Goal: Browse casually: Explore the website without a specific task or goal

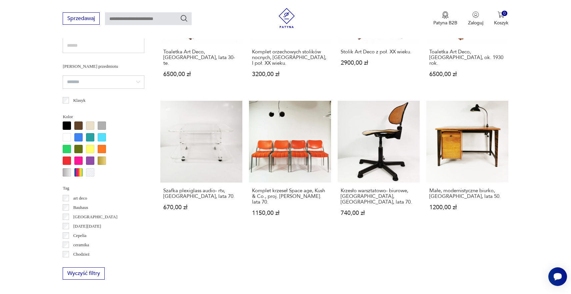
scroll to position [598, 0]
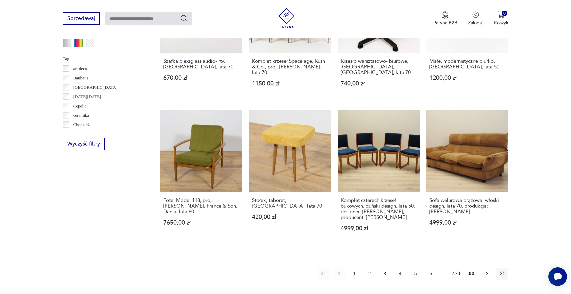
click at [484, 270] on icon "button" at bounding box center [487, 273] width 7 height 7
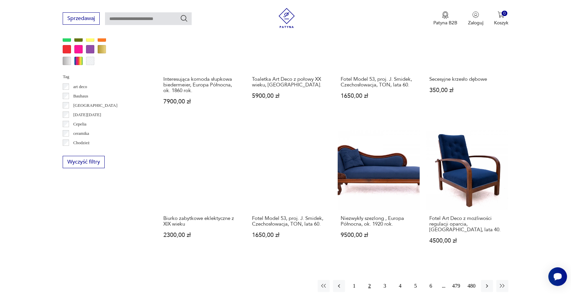
scroll to position [583, 0]
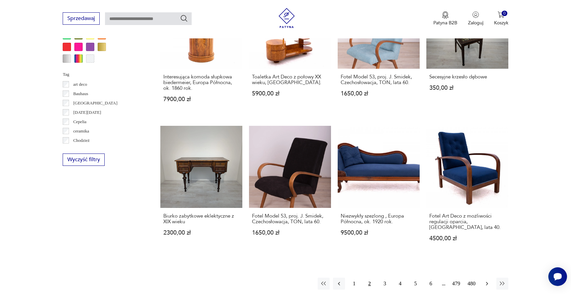
click at [489, 278] on button "button" at bounding box center [487, 284] width 12 height 12
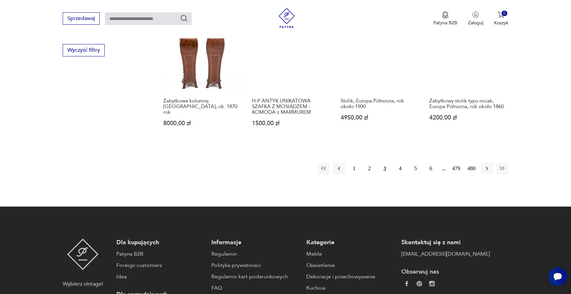
scroll to position [716, 0]
